Goal: Check status: Check status

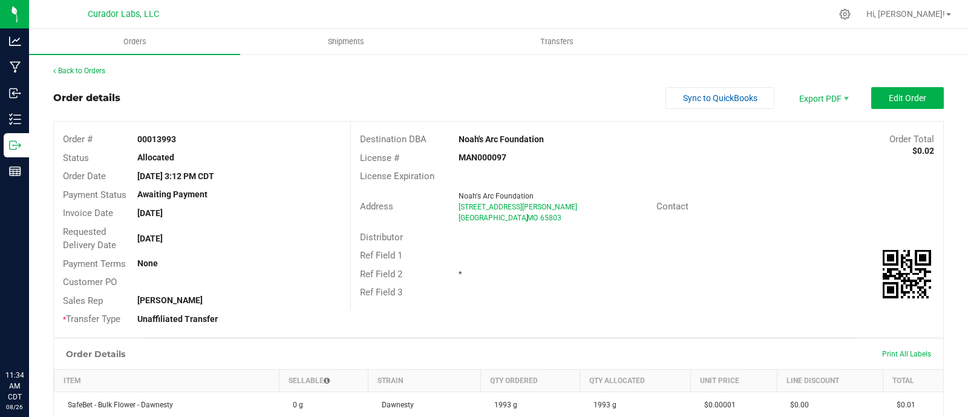
click at [16, 143] on icon at bounding box center [13, 145] width 7 height 8
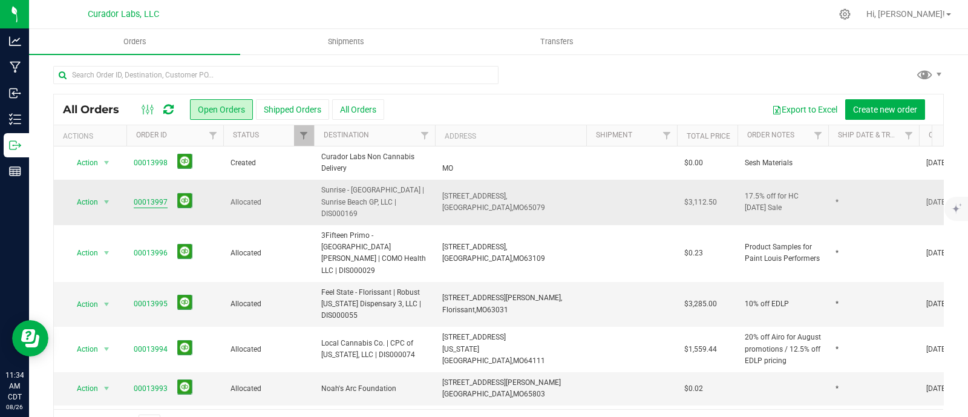
drag, startPoint x: 718, startPoint y: 198, endPoint x: 133, endPoint y: 200, distance: 584.7
click at [133, 200] on tr "Action Action Cancel order Clone order Edit order Mark as fully paid Order audi…" at bounding box center [653, 202] width 1198 height 45
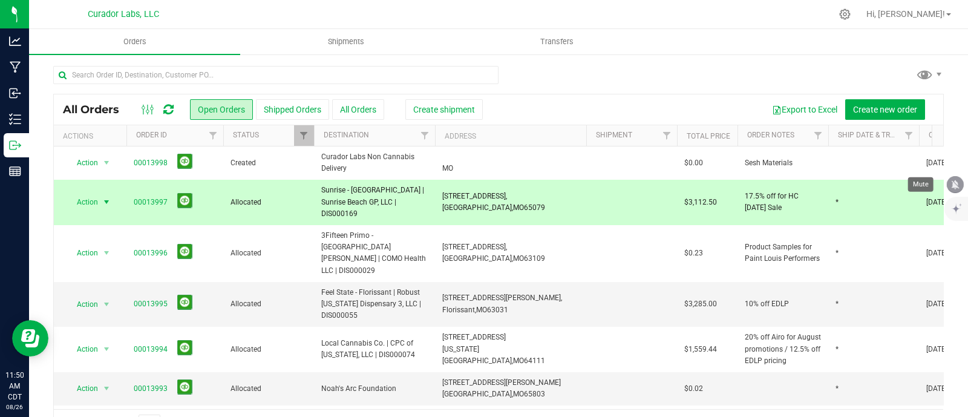
click at [950, 181] on icon "mute" at bounding box center [955, 184] width 11 height 11
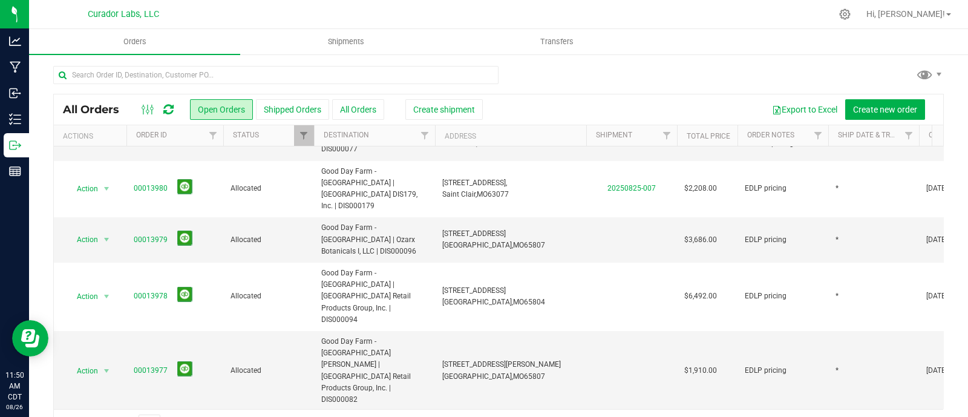
scroll to position [510, 0]
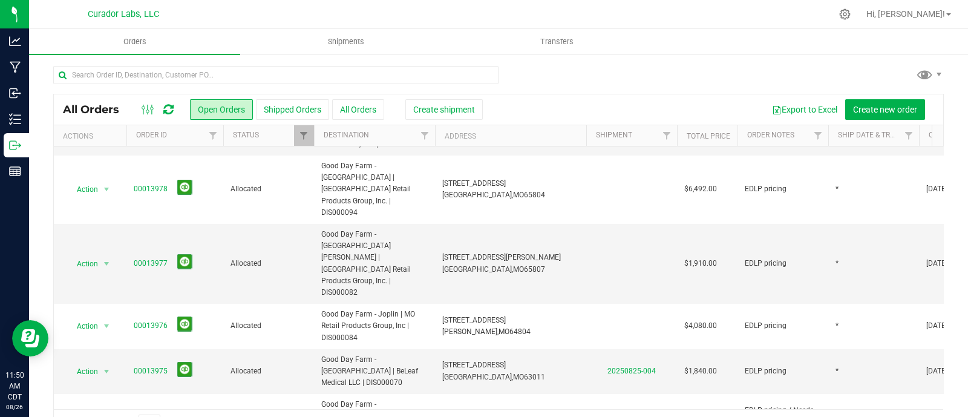
click at [654, 71] on div at bounding box center [498, 80] width 891 height 28
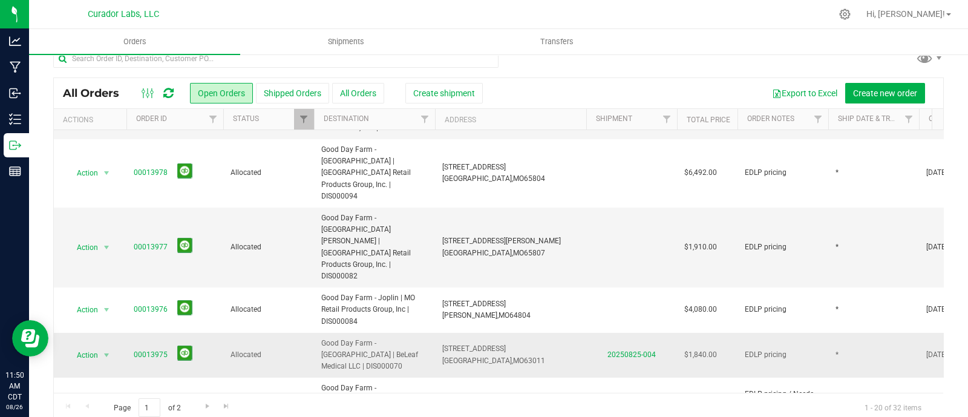
scroll to position [33, 0]
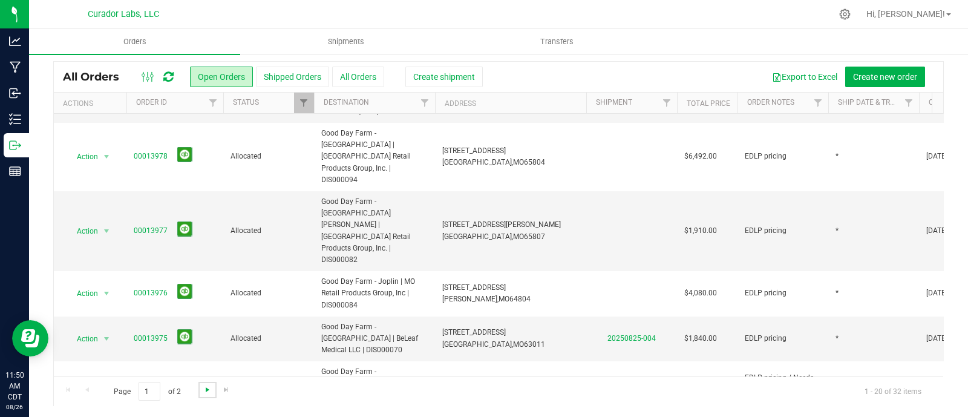
click at [211, 387] on span "Go to the next page" at bounding box center [208, 390] width 10 height 10
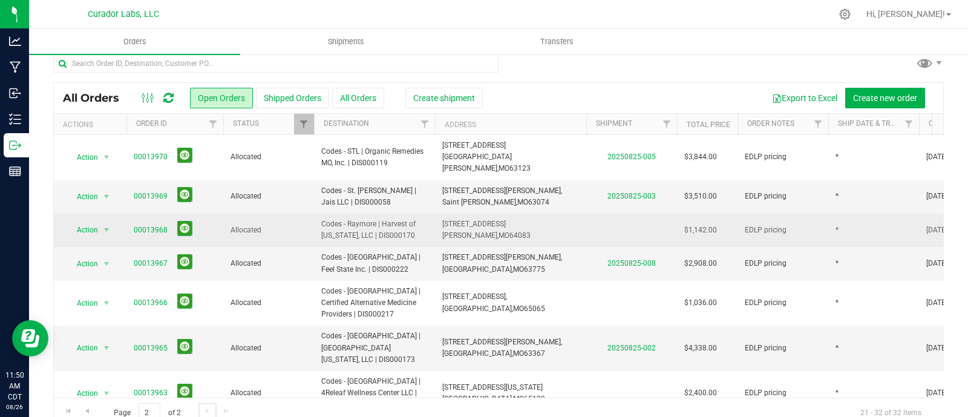
scroll to position [0, 0]
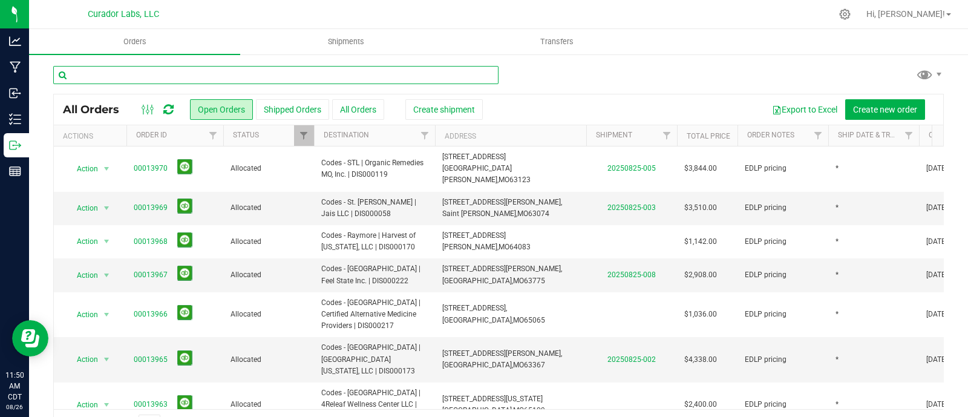
click at [424, 74] on input "text" at bounding box center [275, 75] width 445 height 18
type input "3fifteen"
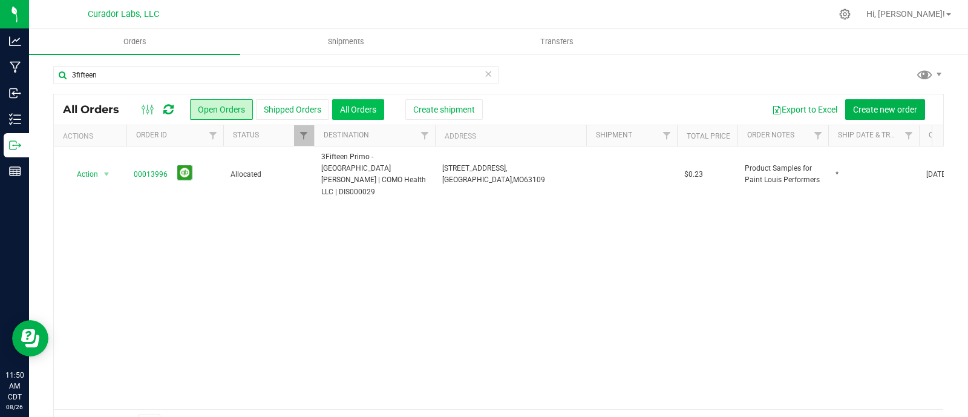
click at [356, 106] on button "All Orders" at bounding box center [358, 109] width 52 height 21
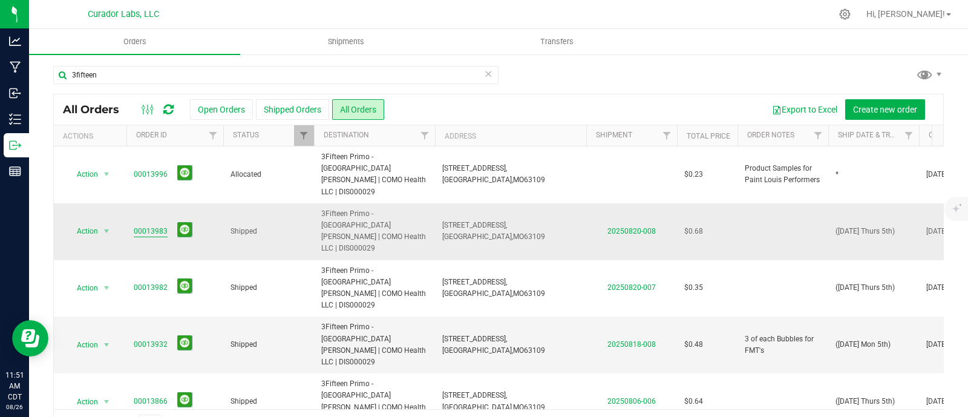
click at [142, 226] on link "00013983" at bounding box center [151, 231] width 34 height 11
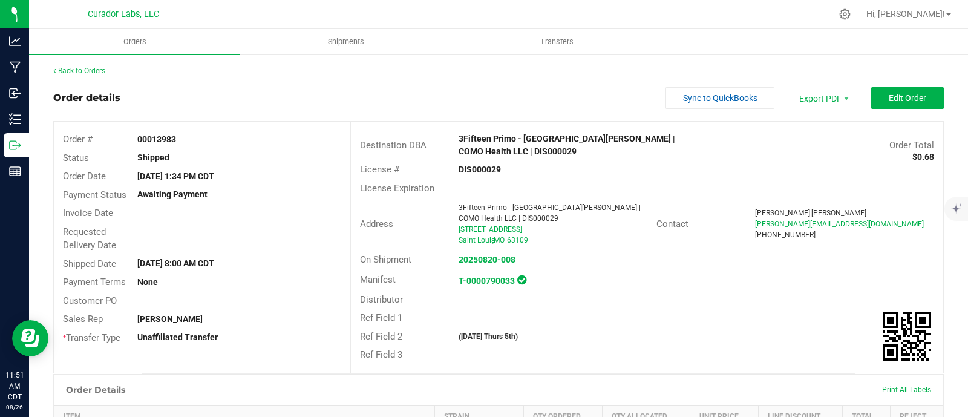
click at [81, 70] on link "Back to Orders" at bounding box center [79, 71] width 52 height 8
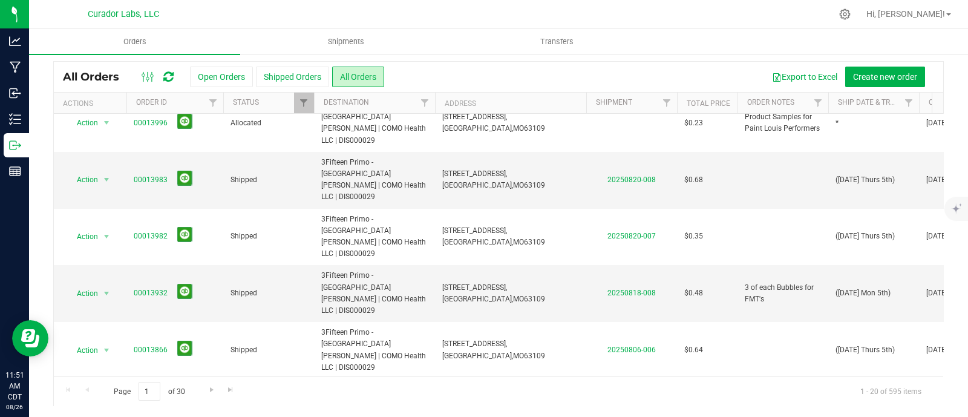
scroll to position [18, 0]
click at [146, 402] on link "00013794" at bounding box center [151, 407] width 34 height 11
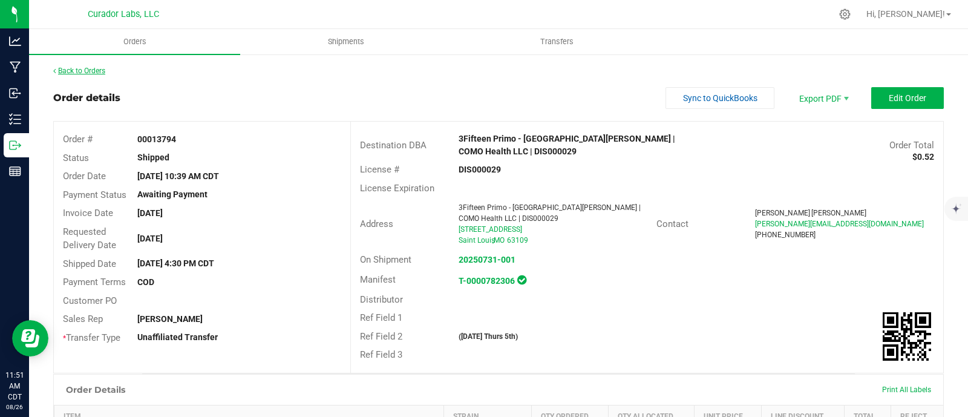
click at [94, 71] on link "Back to Orders" at bounding box center [79, 71] width 52 height 8
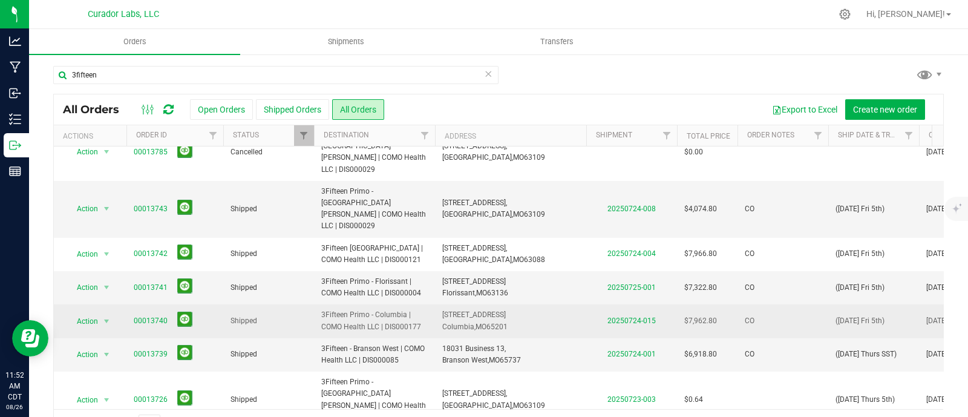
scroll to position [363, 0]
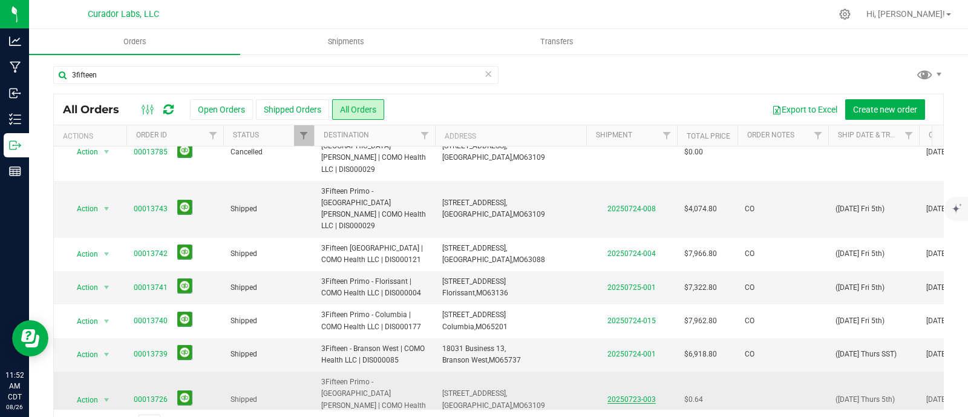
click at [626, 395] on link "20250723-003" at bounding box center [632, 399] width 48 height 8
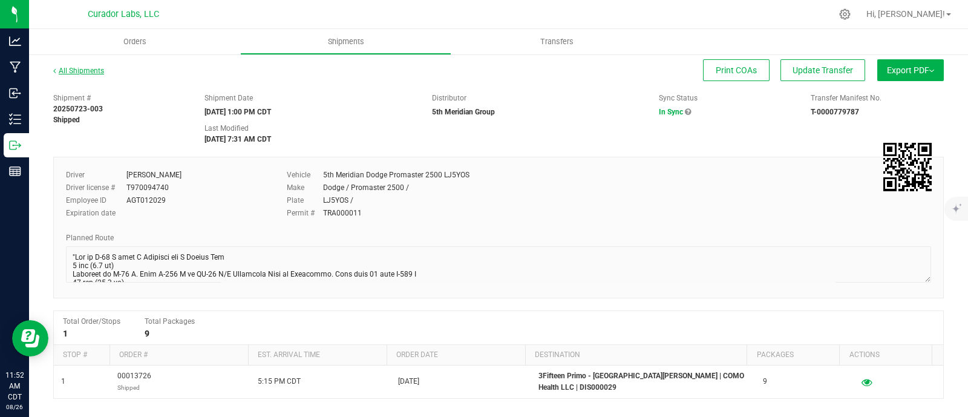
click at [76, 68] on link "All Shipments" at bounding box center [78, 71] width 51 height 8
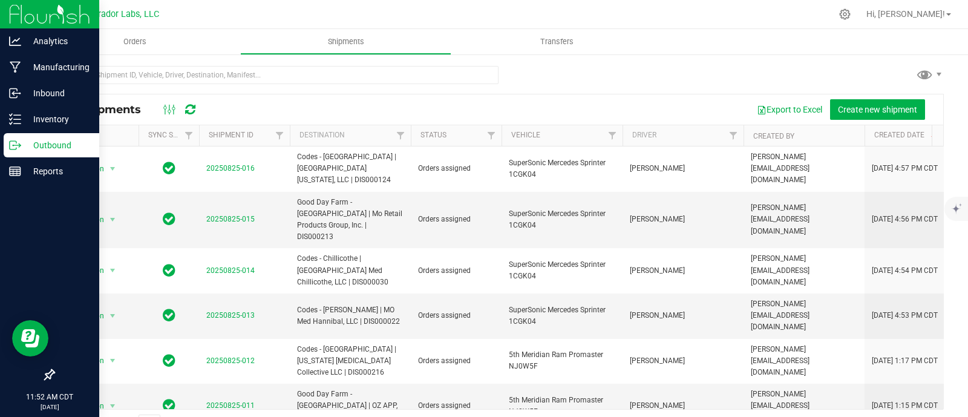
click at [11, 142] on icon at bounding box center [15, 145] width 12 height 12
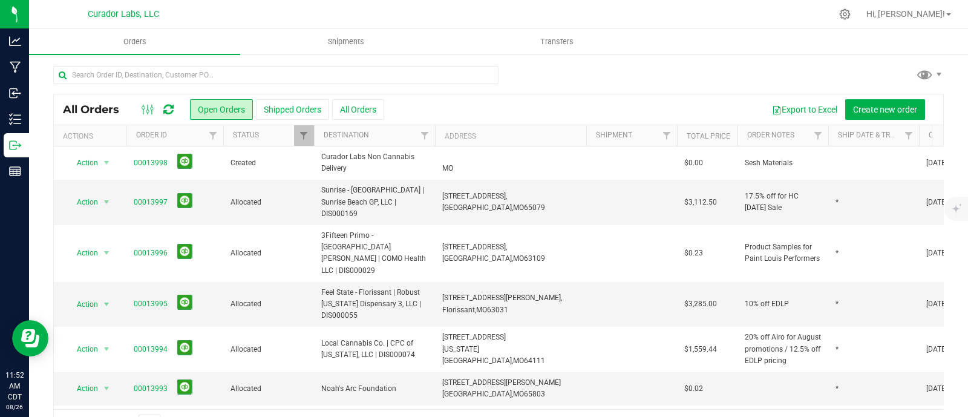
click at [368, 107] on button "All Orders" at bounding box center [358, 109] width 52 height 21
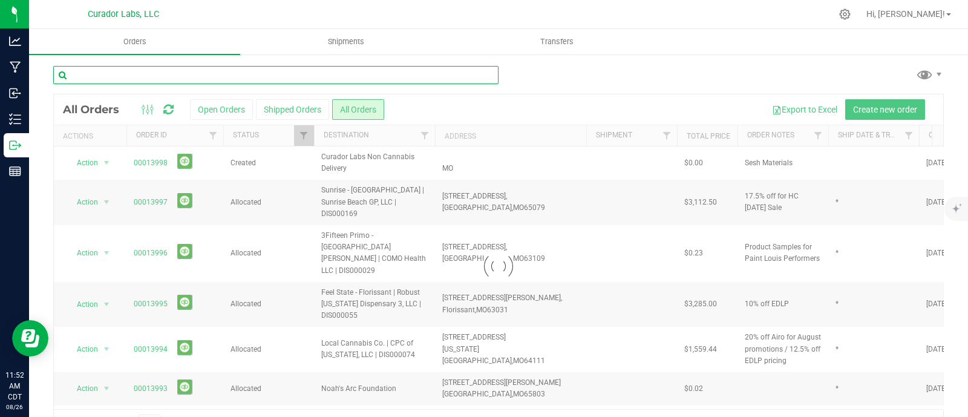
click at [262, 74] on input "text" at bounding box center [275, 75] width 445 height 18
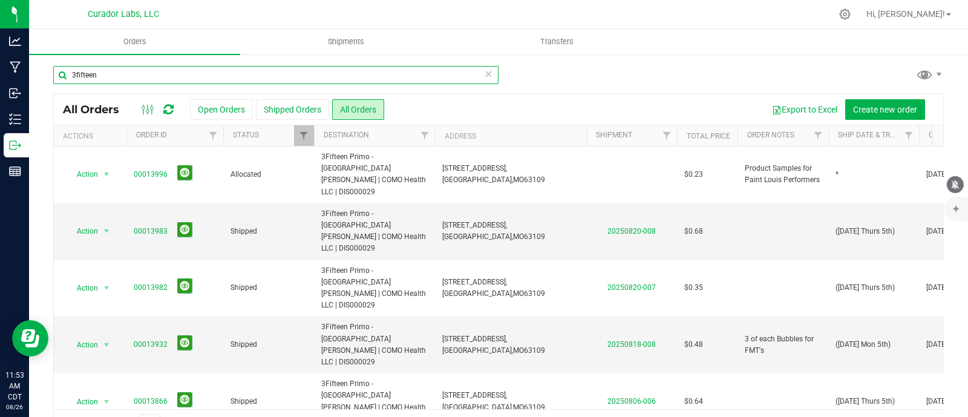
type input "3fifteen"
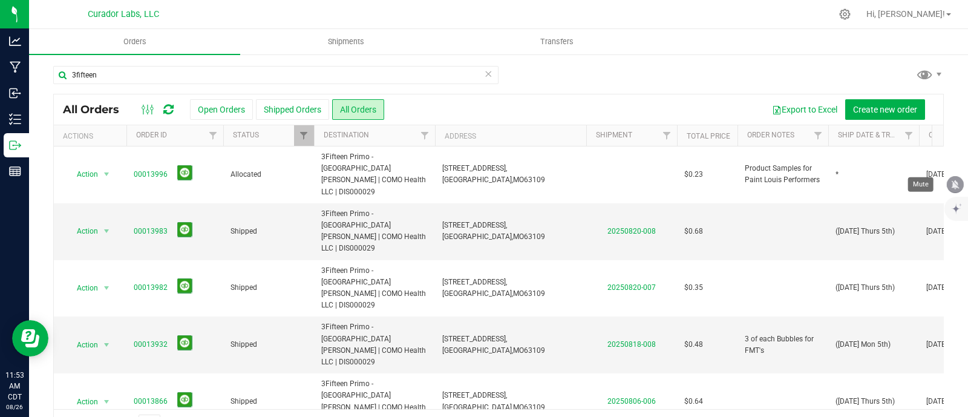
click at [954, 186] on icon "mute" at bounding box center [956, 184] width 8 height 9
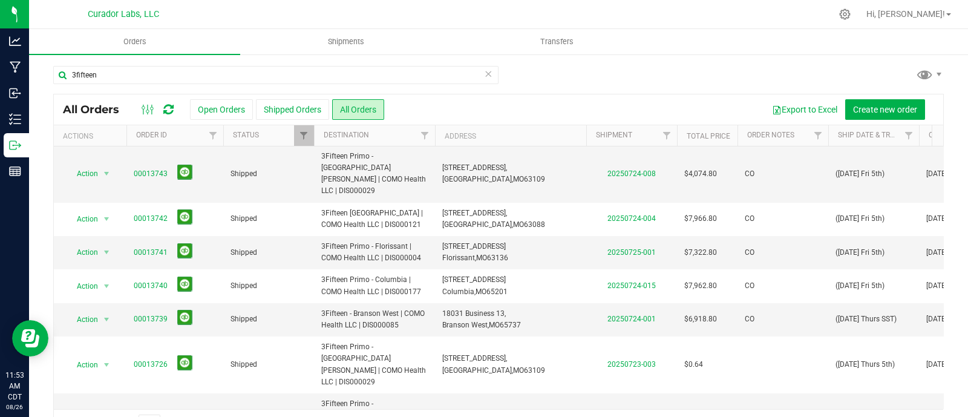
scroll to position [416, 0]
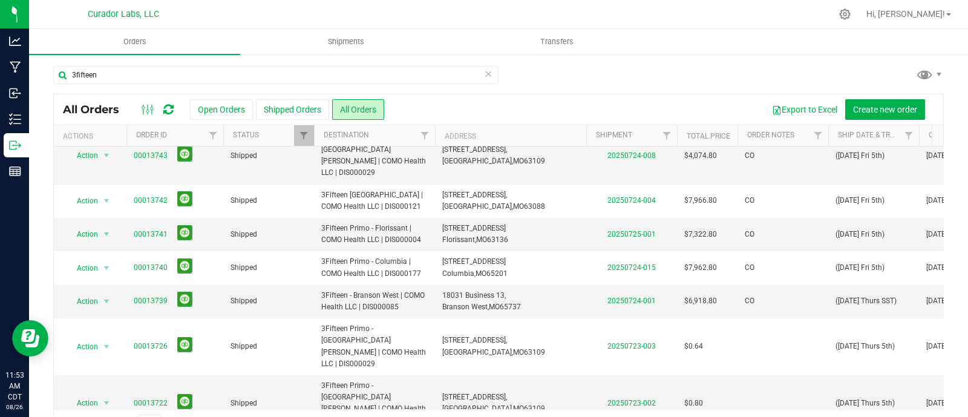
click at [627, 77] on div "3fifteen" at bounding box center [498, 80] width 891 height 28
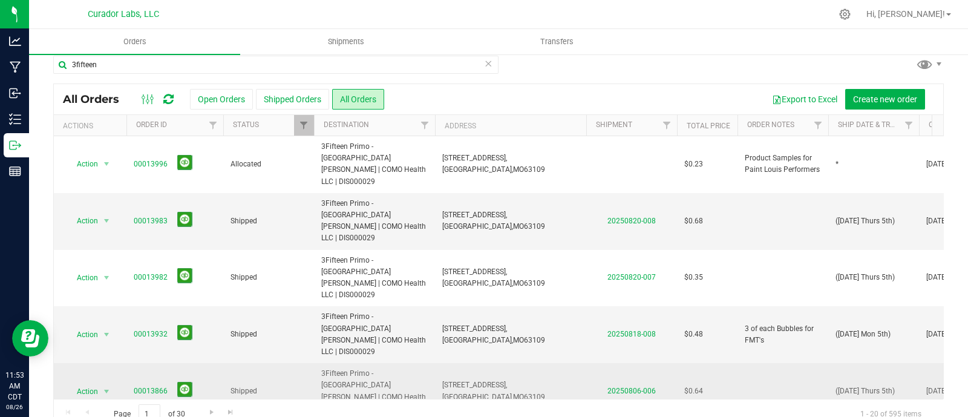
scroll to position [0, 0]
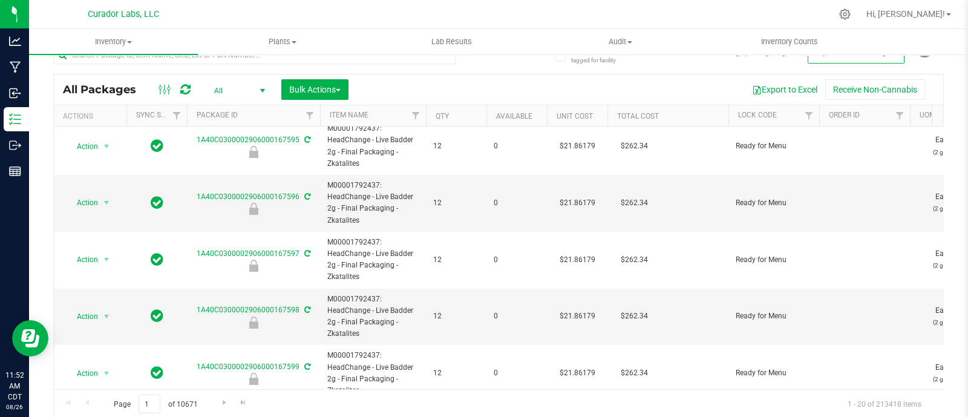
scroll to position [23, 0]
